Goal: Task Accomplishment & Management: Use online tool/utility

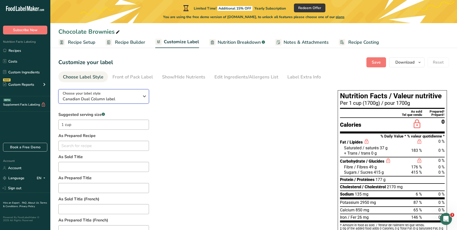
click at [123, 96] on span "Canadian Dual Column label" at bounding box center [101, 99] width 77 height 6
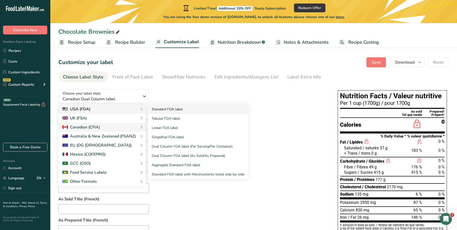
click at [161, 107] on link "Standard FDA label" at bounding box center [198, 109] width 101 height 9
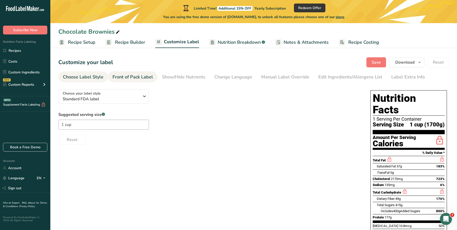
click at [130, 73] on link "Front of Pack Label" at bounding box center [132, 76] width 41 height 11
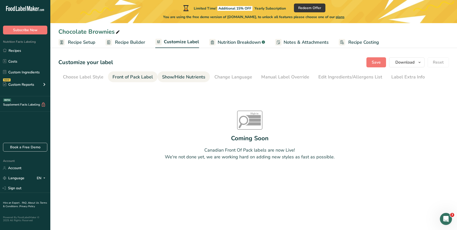
click at [184, 75] on div "Show/Hide Nutrients" at bounding box center [183, 77] width 43 height 7
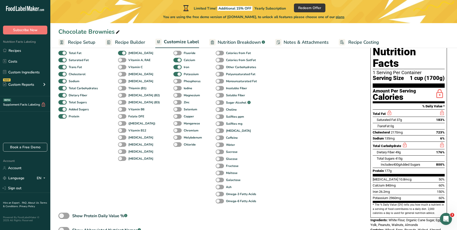
scroll to position [88, 0]
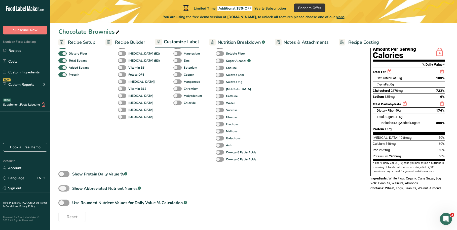
click at [67, 188] on span at bounding box center [63, 188] width 11 height 6
click at [62, 188] on input "Show Abbreviated Nutrient Names .a-a{fill:#347362;}.b-a{fill:#fff;}" at bounding box center [59, 188] width 3 height 3
click at [67, 188] on span at bounding box center [63, 188] width 11 height 6
click at [62, 188] on input "Show Abbreviated Nutrient Names .a-a{fill:#347362;}.b-a{fill:#fff;}" at bounding box center [59, 188] width 3 height 3
click at [67, 188] on span at bounding box center [63, 188] width 11 height 6
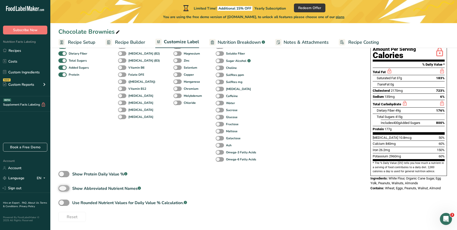
click at [62, 188] on input "Show Abbreviated Nutrient Names .a-a{fill:#347362;}.b-a{fill:#fff;}" at bounding box center [59, 188] width 3 height 3
click at [63, 187] on span at bounding box center [63, 188] width 11 height 6
click at [62, 187] on input "Show Abbreviated Nutrient Names .a-a{fill:#347362;}.b-a{fill:#fff;}" at bounding box center [59, 188] width 3 height 3
checkbox input "false"
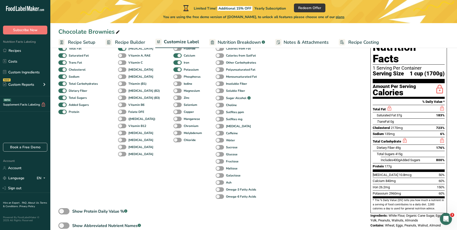
scroll to position [0, 0]
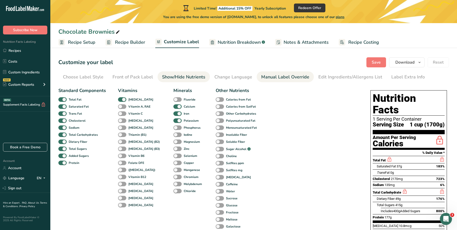
click at [279, 78] on div "Manual Label Override" at bounding box center [285, 77] width 48 height 7
type input "1 Serving Per Container"
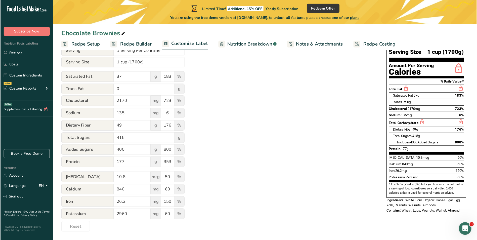
scroll to position [59, 0]
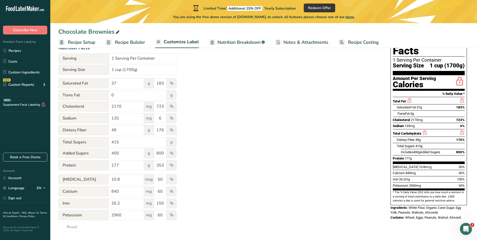
click at [138, 42] on span "Recipe Builder" at bounding box center [130, 42] width 30 height 7
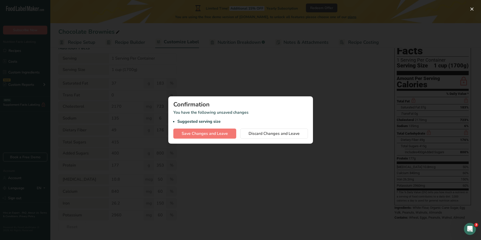
click at [270, 75] on div at bounding box center [240, 120] width 481 height 240
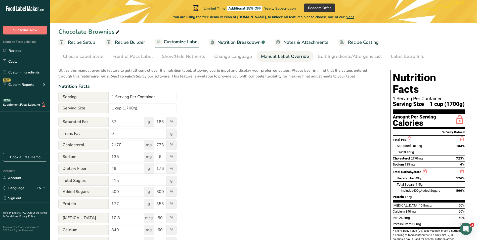
scroll to position [0, 0]
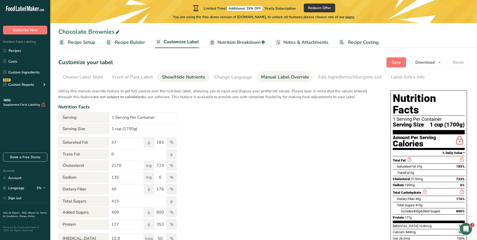
click at [175, 76] on div "Show/Hide Nutrients" at bounding box center [183, 77] width 43 height 7
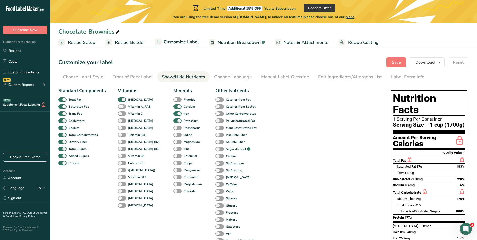
click at [124, 106] on span at bounding box center [122, 106] width 8 height 5
click at [121, 106] on input "Vitamin A, RAE" at bounding box center [119, 106] width 3 height 3
checkbox input "true"
click at [119, 112] on span at bounding box center [122, 113] width 8 height 5
click at [119, 112] on input "Vitamin C" at bounding box center [119, 113] width 3 height 3
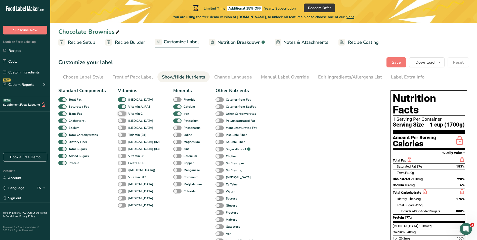
checkbox input "true"
click at [121, 121] on span at bounding box center [122, 121] width 8 height 5
click at [121, 121] on input "[MEDICAL_DATA]" at bounding box center [119, 120] width 3 height 3
checkbox input "true"
drag, startPoint x: 122, startPoint y: 126, endPoint x: 121, endPoint y: 133, distance: 6.3
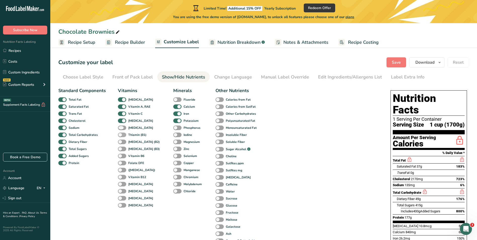
click at [122, 127] on span at bounding box center [122, 128] width 8 height 5
click at [121, 127] on input "[MEDICAL_DATA]" at bounding box center [119, 127] width 3 height 3
checkbox input "true"
drag, startPoint x: 121, startPoint y: 133, endPoint x: 121, endPoint y: 139, distance: 6.8
click at [121, 133] on span at bounding box center [122, 135] width 8 height 5
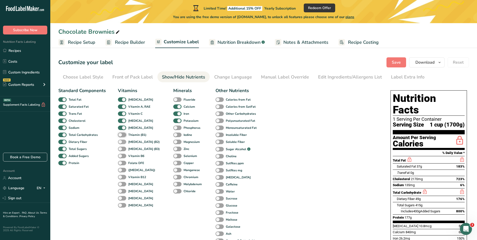
click at [121, 133] on input "Thiamin (B1)" at bounding box center [119, 134] width 3 height 3
checkbox input "true"
drag, startPoint x: 121, startPoint y: 139, endPoint x: 122, endPoint y: 143, distance: 4.0
click at [122, 140] on span at bounding box center [122, 142] width 8 height 5
click at [121, 140] on input "[MEDICAL_DATA] (B2)" at bounding box center [119, 141] width 3 height 3
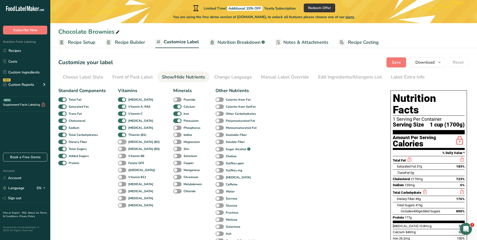
checkbox input "true"
click at [122, 146] on div "Vitamins [MEDICAL_DATA] Vitamin A, RAE Vitamin C [MEDICAL_DATA] [MEDICAL_DATA] …" at bounding box center [139, 169] width 43 height 164
click at [122, 149] on span at bounding box center [122, 149] width 8 height 5
click at [121, 149] on input "[MEDICAL_DATA] (B3)" at bounding box center [119, 148] width 3 height 3
checkbox input "true"
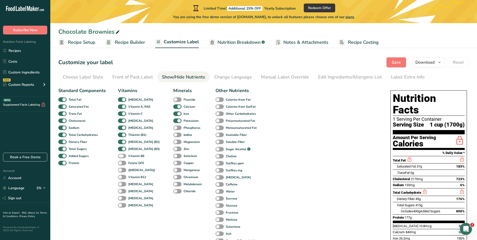
click at [123, 158] on span at bounding box center [122, 156] width 8 height 5
click at [121, 158] on input "Vitamin B6" at bounding box center [119, 155] width 3 height 3
checkbox input "true"
drag, startPoint x: 123, startPoint y: 163, endPoint x: 123, endPoint y: 168, distance: 5.3
click at [123, 165] on span at bounding box center [122, 163] width 8 height 5
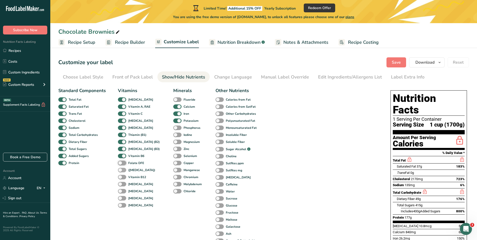
click at [121, 165] on input "Folate DFE" at bounding box center [119, 162] width 3 height 3
checkbox input "true"
drag, startPoint x: 123, startPoint y: 170, endPoint x: 123, endPoint y: 174, distance: 4.0
click at [123, 170] on span at bounding box center [122, 170] width 8 height 5
click at [121, 170] on input "([MEDICAL_DATA])" at bounding box center [119, 169] width 3 height 3
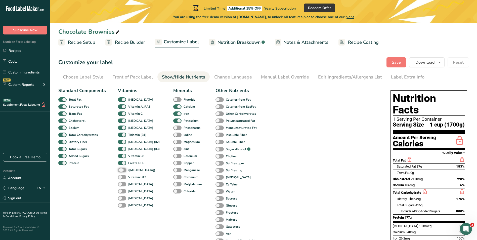
checkbox input "true"
click at [122, 177] on span at bounding box center [122, 177] width 8 height 5
click at [121, 177] on input "Vitamin B12" at bounding box center [119, 176] width 3 height 3
checkbox input "true"
drag, startPoint x: 122, startPoint y: 182, endPoint x: 122, endPoint y: 185, distance: 2.8
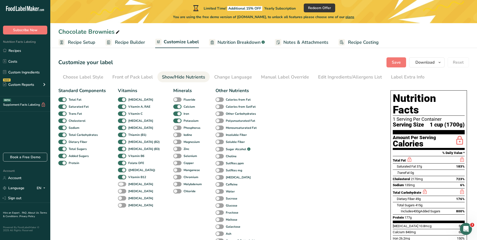
click at [122, 183] on span at bounding box center [122, 184] width 8 height 5
click at [121, 183] on input "[MEDICAL_DATA]" at bounding box center [119, 183] width 3 height 3
checkbox input "true"
click at [122, 192] on span at bounding box center [122, 191] width 8 height 5
click at [121, 192] on input "[MEDICAL_DATA]" at bounding box center [119, 190] width 3 height 3
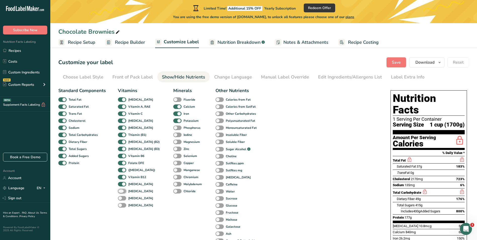
checkbox input "true"
click at [122, 200] on span at bounding box center [122, 198] width 8 height 5
click at [121, 200] on input "[MEDICAL_DATA]" at bounding box center [119, 198] width 3 height 3
checkbox input "true"
click at [122, 206] on span at bounding box center [122, 205] width 8 height 5
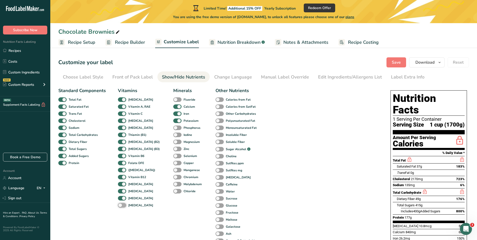
click at [121, 206] on input "[MEDICAL_DATA]" at bounding box center [119, 205] width 3 height 3
checkbox input "true"
drag, startPoint x: 171, startPoint y: 193, endPoint x: 169, endPoint y: 184, distance: 9.8
click at [173, 193] on span at bounding box center [177, 191] width 8 height 5
click at [173, 193] on input "Chloride" at bounding box center [174, 190] width 3 height 3
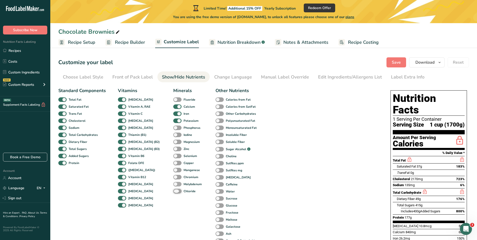
checkbox input "true"
click at [173, 183] on span at bounding box center [177, 184] width 8 height 5
click at [173, 183] on input "Molybdenum" at bounding box center [174, 183] width 3 height 3
checkbox input "true"
click at [173, 175] on span at bounding box center [177, 177] width 8 height 5
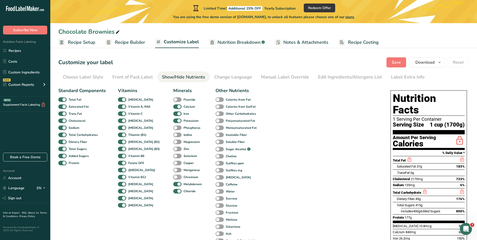
click at [173, 175] on input "Chromium" at bounding box center [174, 176] width 3 height 3
checkbox input "true"
drag, startPoint x: 170, startPoint y: 169, endPoint x: 170, endPoint y: 165, distance: 3.8
click at [173, 169] on span at bounding box center [177, 170] width 8 height 5
click at [173, 169] on input "Manganese" at bounding box center [174, 169] width 3 height 3
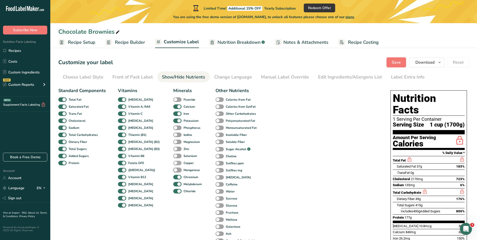
checkbox input "true"
click at [173, 162] on span at bounding box center [177, 163] width 8 height 5
click at [173, 162] on input "Copper" at bounding box center [174, 162] width 3 height 3
checkbox input "true"
click at [173, 155] on span at bounding box center [177, 156] width 8 height 5
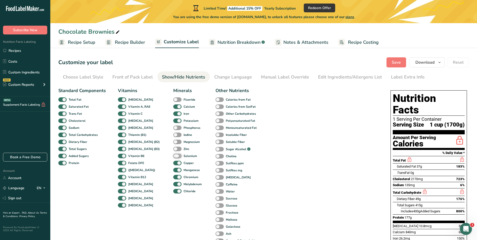
click at [173, 155] on input "Selenium" at bounding box center [174, 155] width 3 height 3
checkbox input "true"
click at [173, 149] on span at bounding box center [177, 149] width 8 height 5
click at [173, 149] on input "Zinc" at bounding box center [174, 148] width 3 height 3
checkbox input "true"
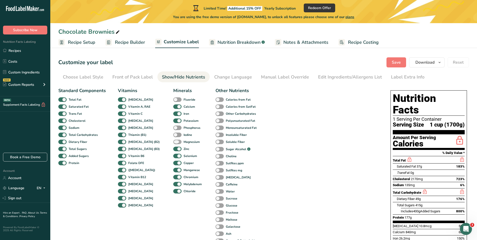
click at [173, 140] on span at bounding box center [177, 142] width 8 height 5
click at [173, 140] on input "Magnesium" at bounding box center [174, 141] width 3 height 3
checkbox input "true"
click at [173, 135] on span at bounding box center [177, 135] width 8 height 5
click at [173, 135] on input "Iodine" at bounding box center [174, 134] width 3 height 3
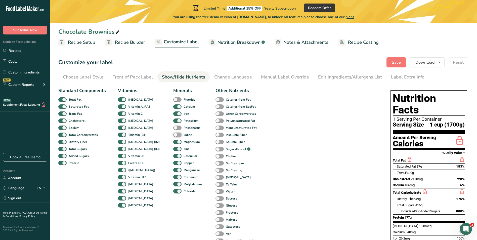
checkbox input "true"
click at [173, 129] on span at bounding box center [177, 128] width 8 height 5
click at [173, 129] on input "Phosphorus" at bounding box center [174, 127] width 3 height 3
checkbox input "true"
click at [173, 99] on span at bounding box center [177, 99] width 8 height 5
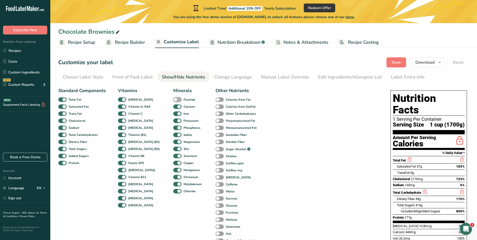
click at [173, 99] on input "Fluoride" at bounding box center [174, 99] width 3 height 3
checkbox input "true"
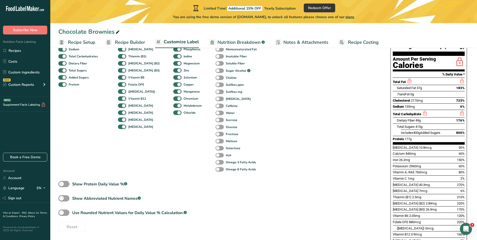
scroll to position [75, 0]
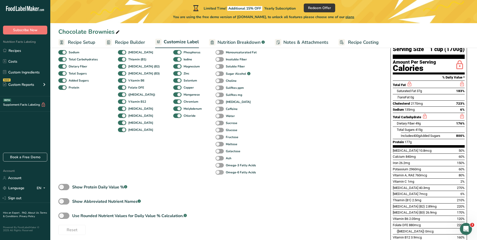
click at [216, 172] on span at bounding box center [220, 172] width 8 height 5
click at [216, 172] on input "Omega-6 Fatty Acids" at bounding box center [217, 172] width 3 height 3
checkbox input "true"
click at [216, 163] on span at bounding box center [220, 165] width 8 height 5
click at [216, 164] on input "Omega-3 Fatty Acids" at bounding box center [217, 165] width 3 height 3
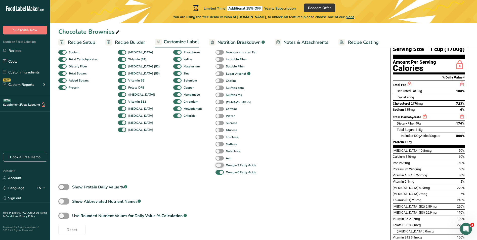
checkbox input "true"
click at [216, 157] on span at bounding box center [220, 158] width 8 height 5
click at [216, 157] on input "Ash" at bounding box center [217, 158] width 3 height 3
checkbox input "true"
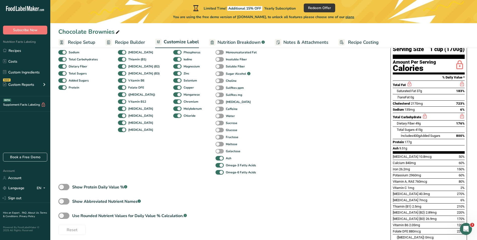
click at [216, 150] on span at bounding box center [220, 151] width 8 height 5
click at [216, 150] on input "Galactose" at bounding box center [217, 150] width 3 height 3
checkbox input "true"
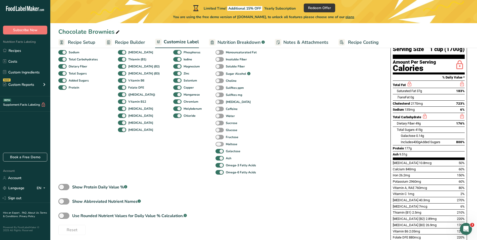
click at [216, 142] on label "Maltose" at bounding box center [227, 144] width 22 height 5
click at [216, 142] on input "Maltose" at bounding box center [217, 143] width 3 height 3
checkbox input "true"
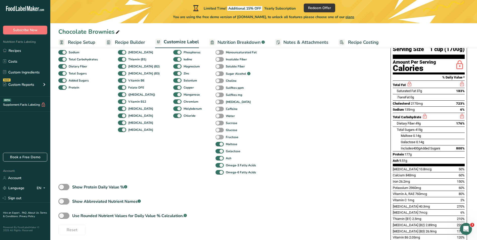
click at [216, 136] on span at bounding box center [220, 137] width 8 height 5
click at [216, 136] on input "Fructose" at bounding box center [217, 136] width 3 height 3
checkbox input "true"
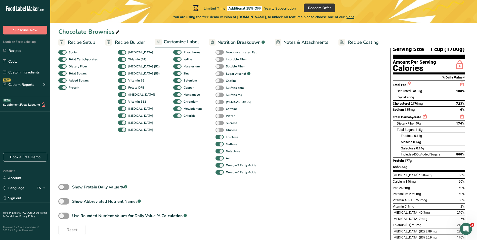
click at [216, 130] on span at bounding box center [220, 130] width 8 height 5
click at [216, 130] on input "Glucose" at bounding box center [217, 129] width 3 height 3
checkbox input "true"
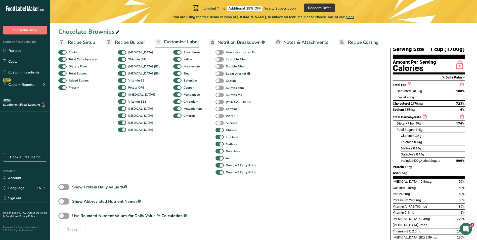
click at [216, 121] on span at bounding box center [220, 123] width 8 height 5
click at [216, 121] on input "Sucrose" at bounding box center [217, 122] width 3 height 3
checkbox input "true"
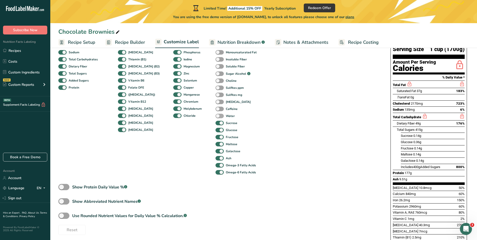
click at [216, 114] on span at bounding box center [220, 116] width 8 height 5
click at [216, 114] on input "Water" at bounding box center [217, 115] width 3 height 3
checkbox input "true"
click at [216, 109] on span at bounding box center [220, 109] width 8 height 5
click at [216, 109] on input "Caffeine" at bounding box center [217, 108] width 3 height 3
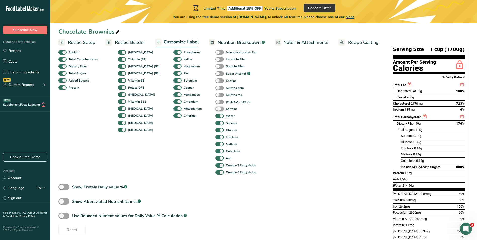
checkbox input "true"
click at [216, 102] on span at bounding box center [220, 102] width 8 height 5
click at [216, 102] on input "[MEDICAL_DATA]" at bounding box center [217, 101] width 3 height 3
checkbox input "true"
click at [216, 92] on div "Sulfites mg" at bounding box center [221, 94] width 11 height 7
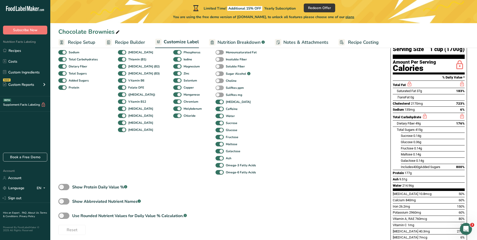
click at [216, 86] on span at bounding box center [220, 88] width 8 height 5
click at [216, 86] on input "Sulfites ppm" at bounding box center [217, 87] width 3 height 3
checkbox input "true"
click at [216, 96] on span at bounding box center [220, 95] width 8 height 5
click at [216, 96] on input "Sulfites mg" at bounding box center [217, 94] width 3 height 3
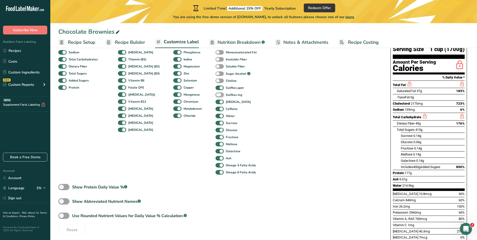
checkbox input "true"
click at [216, 81] on span at bounding box center [220, 81] width 8 height 5
click at [216, 81] on input "Choline" at bounding box center [217, 80] width 3 height 3
checkbox input "true"
click at [216, 72] on span at bounding box center [220, 73] width 8 height 5
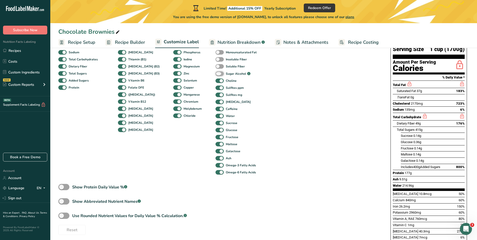
click at [216, 72] on input "Sugar Alcohol .a-a{fill:#347362;}.b-a{fill:#fff;}" at bounding box center [217, 73] width 3 height 3
checkbox input "true"
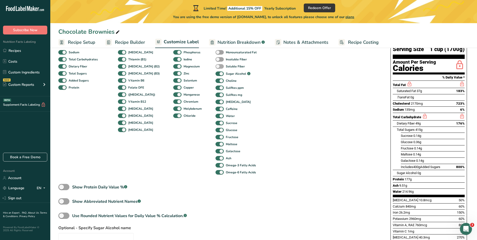
click at [216, 65] on span at bounding box center [220, 66] width 8 height 5
click at [216, 65] on input "Soluble Fiber" at bounding box center [217, 66] width 3 height 3
checkbox input "true"
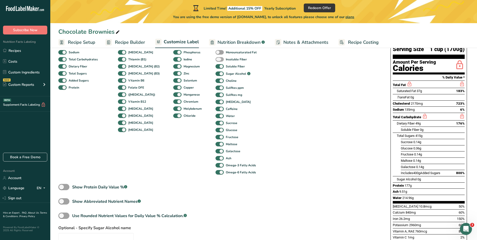
click at [216, 58] on span at bounding box center [220, 59] width 8 height 5
click at [216, 58] on input "Insoluble Fiber" at bounding box center [217, 59] width 3 height 3
checkbox input "true"
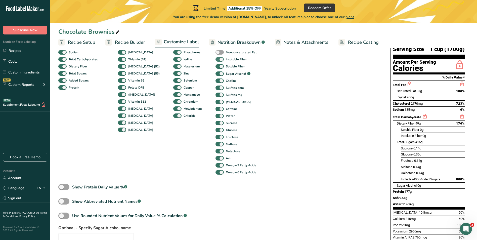
drag, startPoint x: 210, startPoint y: 52, endPoint x: 212, endPoint y: 61, distance: 9.3
click at [216, 52] on span at bounding box center [220, 52] width 8 height 5
click at [216, 52] on input "Monounsaturated Fat" at bounding box center [217, 52] width 3 height 3
checkbox input "true"
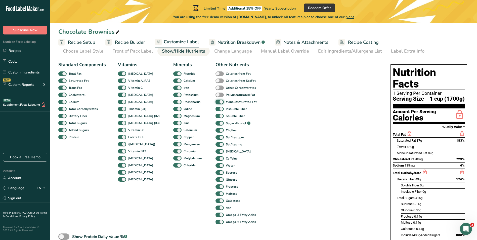
scroll to position [25, 0]
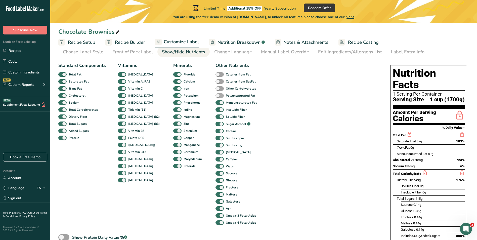
click at [216, 94] on span at bounding box center [220, 95] width 8 height 5
click at [216, 94] on input "Polyunsaturated Fat" at bounding box center [217, 95] width 3 height 3
checkbox input "true"
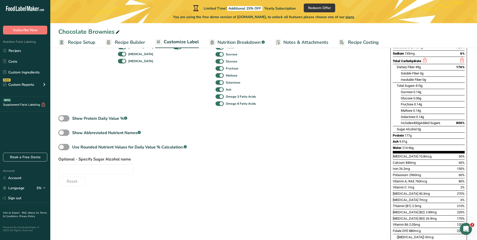
scroll to position [151, 0]
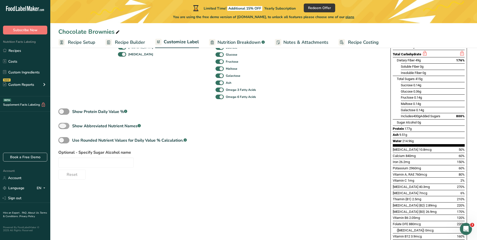
click at [63, 127] on span at bounding box center [63, 126] width 11 height 6
click at [62, 127] on input "Show Abbreviated Nutrient Names .a-a{fill:#347362;}.b-a{fill:#fff;}" at bounding box center [59, 125] width 3 height 3
click at [63, 127] on span at bounding box center [63, 126] width 11 height 6
click at [62, 127] on input "Show Abbreviated Nutrient Names .a-a{fill:#347362;}.b-a{fill:#fff;}" at bounding box center [59, 125] width 3 height 3
click at [63, 127] on span at bounding box center [63, 126] width 11 height 6
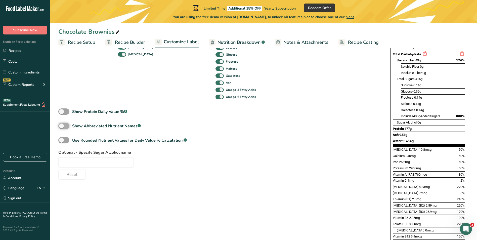
click at [62, 127] on input "Show Abbreviated Nutrient Names .a-a{fill:#347362;}.b-a{fill:#fff;}" at bounding box center [59, 125] width 3 height 3
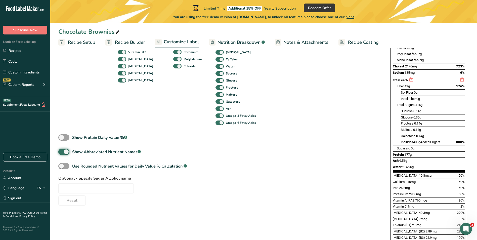
scroll to position [126, 0]
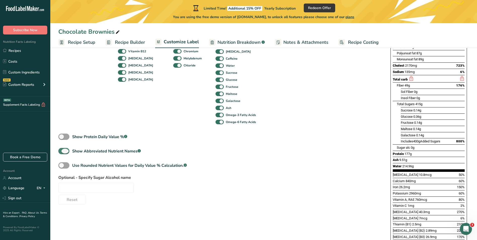
click at [63, 150] on span at bounding box center [63, 151] width 11 height 6
click at [62, 150] on input "Show Abbreviated Nutrient Names .a-a{fill:#347362;}.b-a{fill:#fff;}" at bounding box center [59, 150] width 3 height 3
click at [63, 150] on span at bounding box center [63, 151] width 11 height 6
click at [62, 150] on input "Show Abbreviated Nutrient Names .a-a{fill:#347362;}.b-a{fill:#fff;}" at bounding box center [59, 150] width 3 height 3
checkbox input "true"
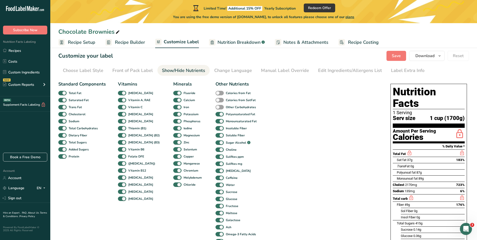
scroll to position [0, 0]
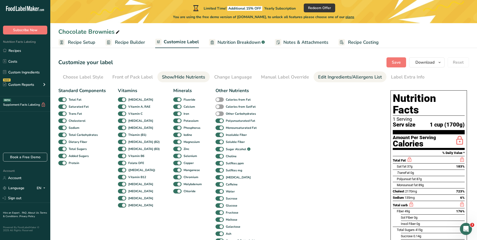
click at [331, 77] on div "Edit Ingredients/Allergens List" at bounding box center [350, 77] width 64 height 7
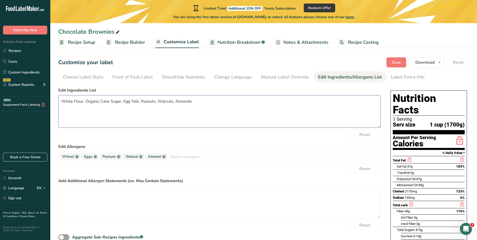
click at [202, 101] on textarea "White Flour, Organic Cane Sugar, Egg Yolk, Peanuts, Walnuts, Almonds" at bounding box center [219, 111] width 322 height 32
click at [204, 133] on div "Reset" at bounding box center [219, 135] width 322 height 10
